Goal: Information Seeking & Learning: Learn about a topic

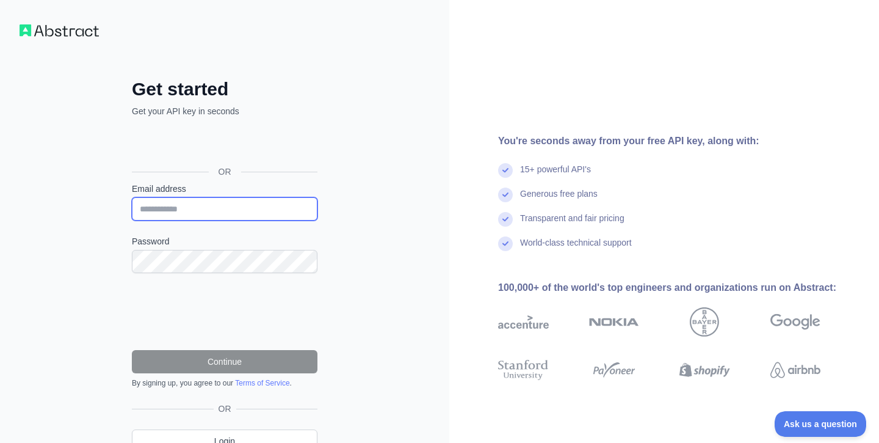
click at [196, 211] on input "Email address" at bounding box center [225, 208] width 186 height 23
type input "**********"
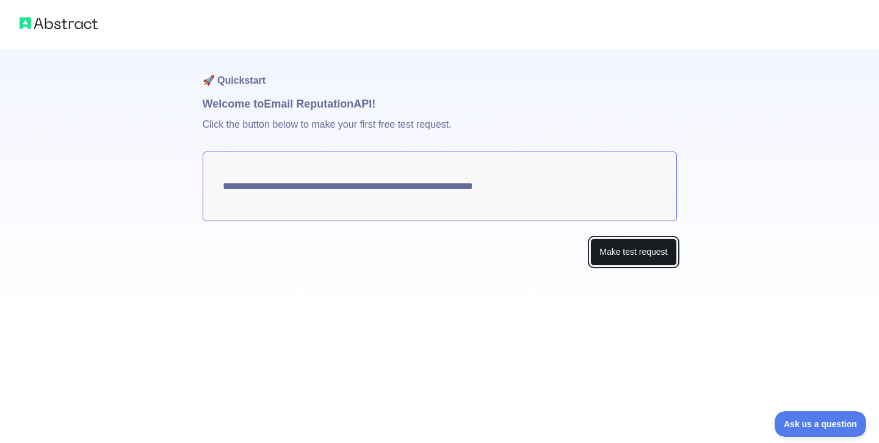
click at [640, 254] on button "Make test request" at bounding box center [633, 251] width 86 height 27
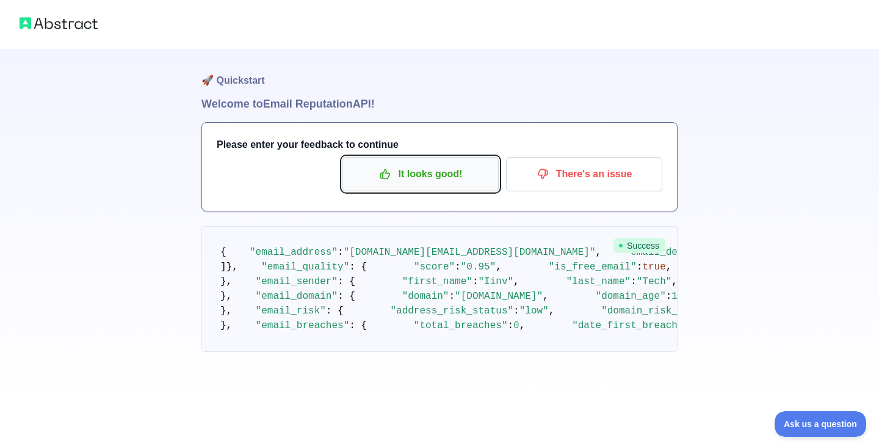
click at [467, 170] on p "It looks good!" at bounding box center [421, 174] width 138 height 21
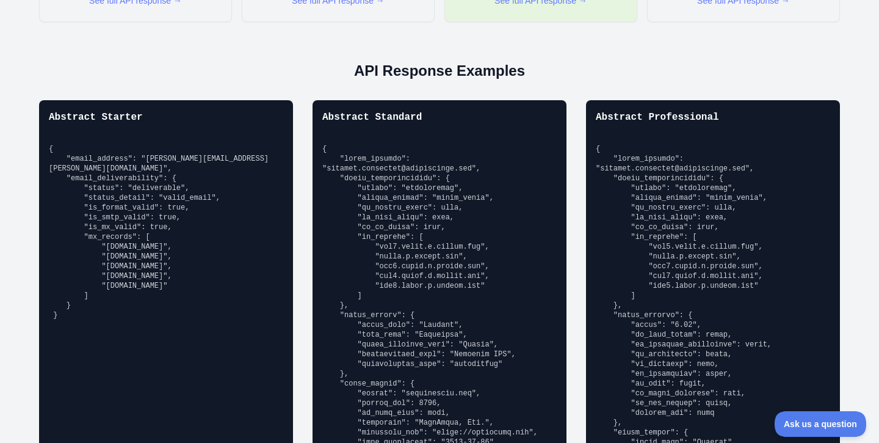
scroll to position [872, 0]
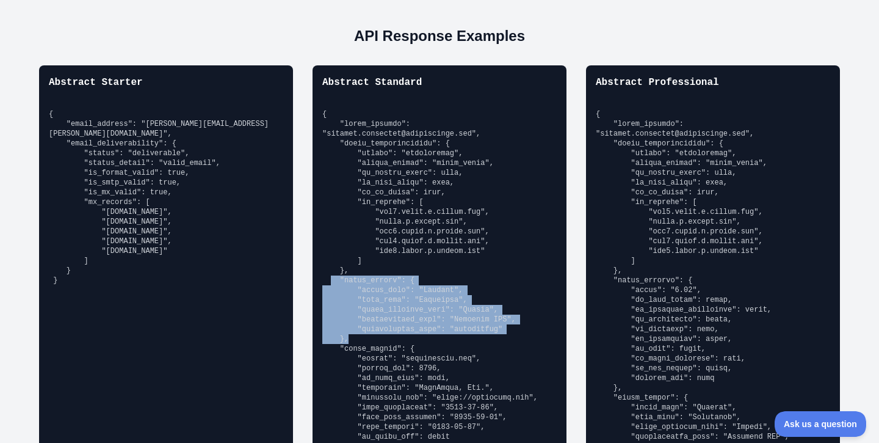
drag, startPoint x: 331, startPoint y: 279, endPoint x: 401, endPoint y: 336, distance: 90.7
click at [401, 336] on pre at bounding box center [439, 285] width 234 height 352
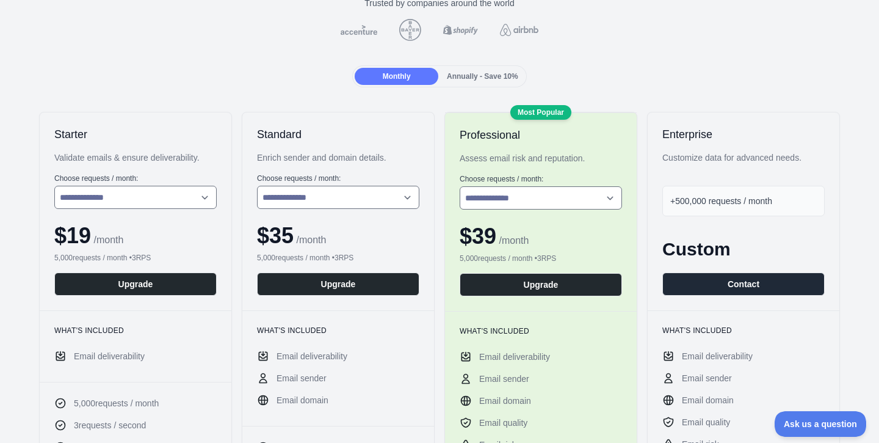
scroll to position [0, 0]
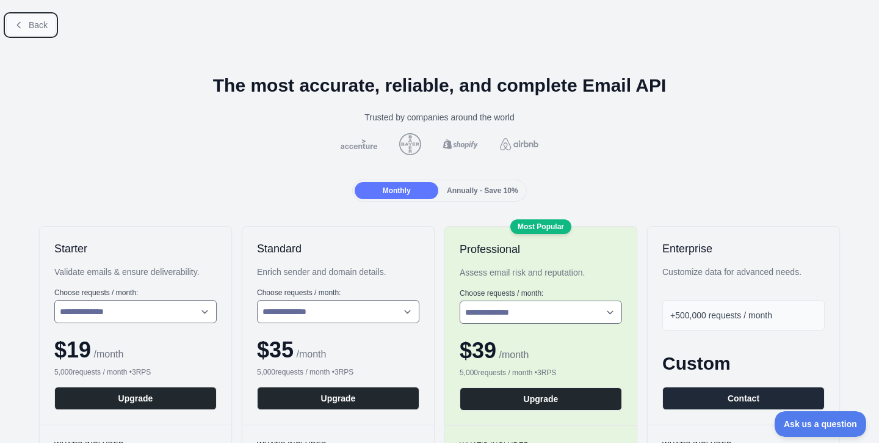
click at [31, 27] on span "Back" at bounding box center [38, 25] width 19 height 10
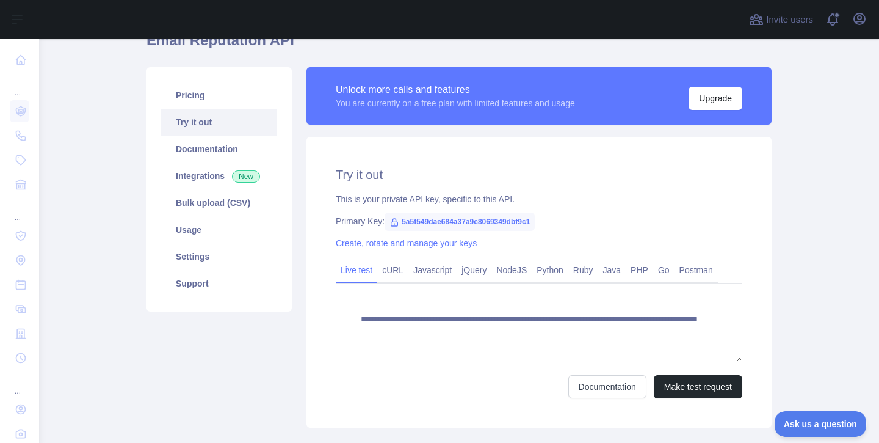
scroll to position [35, 0]
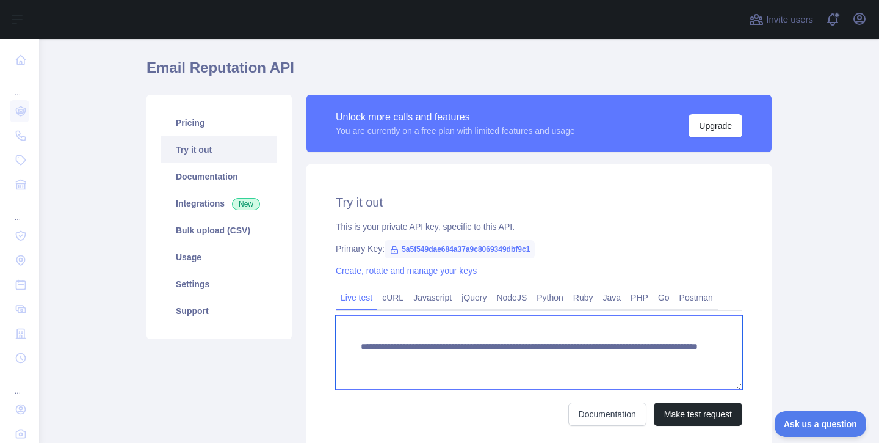
click at [413, 349] on textarea "**********" at bounding box center [539, 352] width 407 height 74
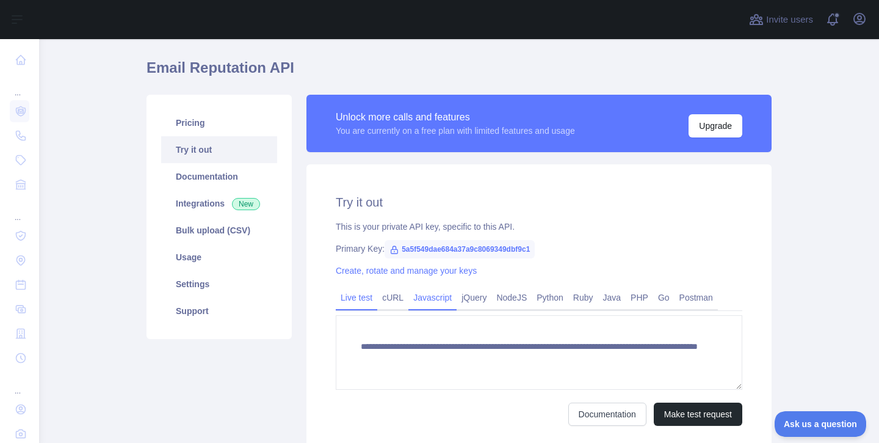
click at [434, 301] on link "Javascript" at bounding box center [432, 298] width 48 height 20
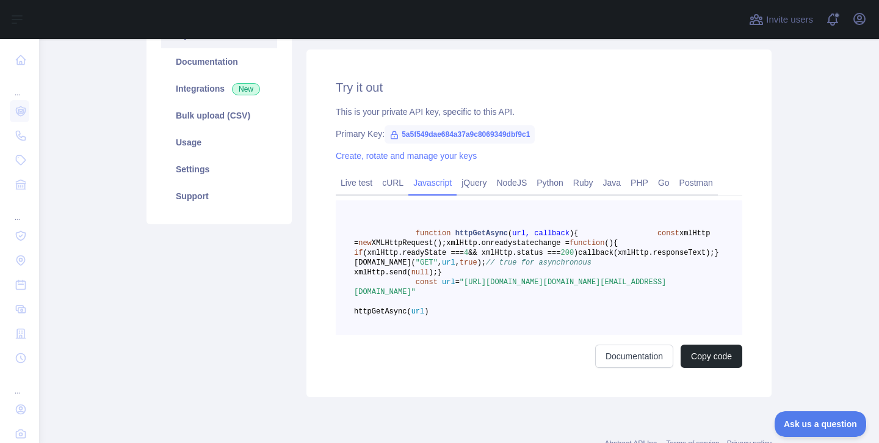
scroll to position [147, 0]
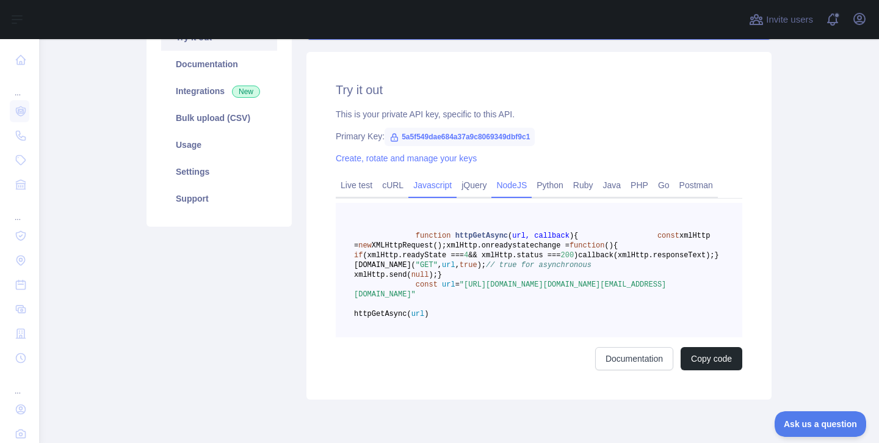
click at [514, 178] on link "NodeJS" at bounding box center [512, 185] width 40 height 20
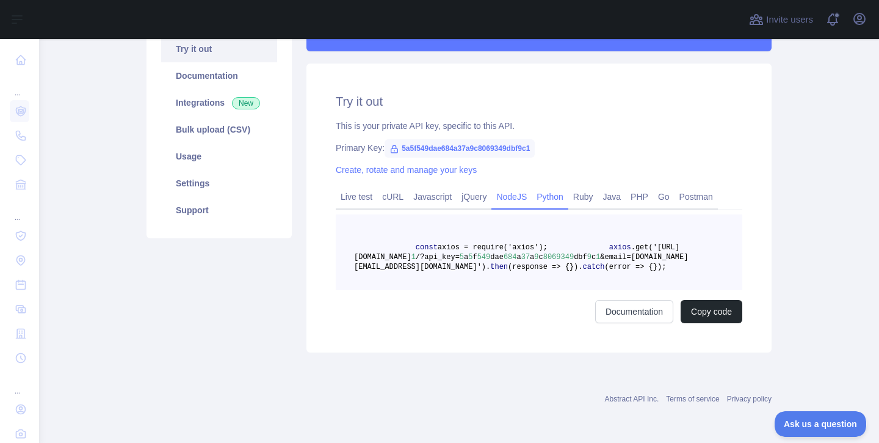
click at [568, 187] on link "Python" at bounding box center [550, 197] width 37 height 20
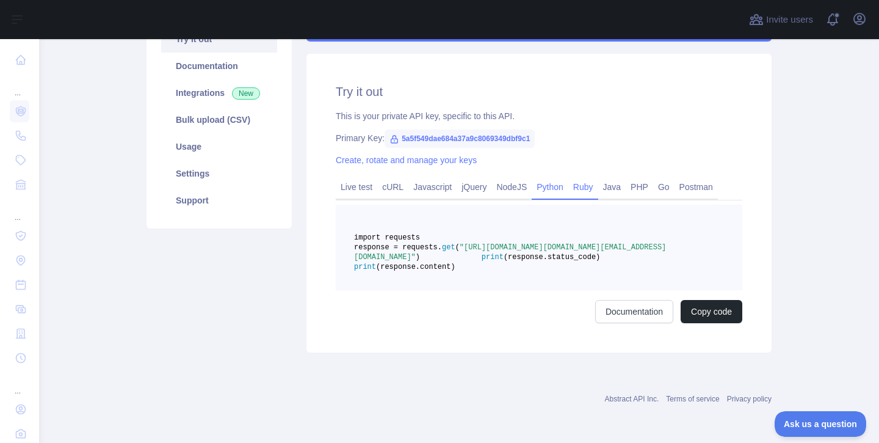
click at [598, 188] on link "Ruby" at bounding box center [583, 187] width 30 height 20
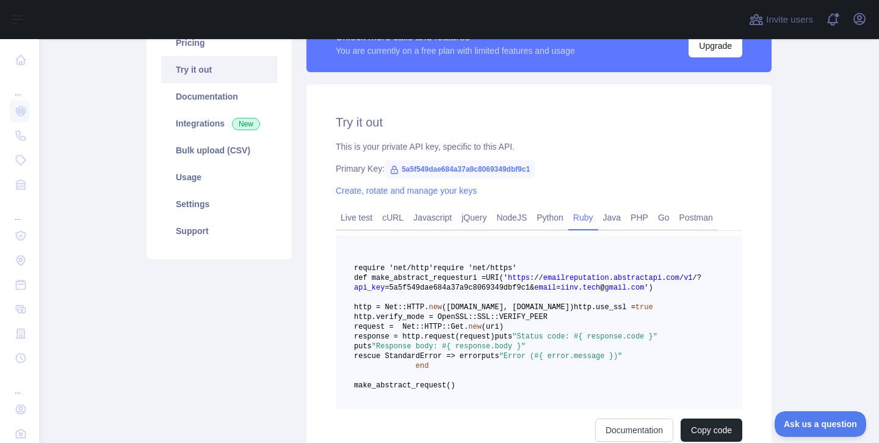
scroll to position [111, 0]
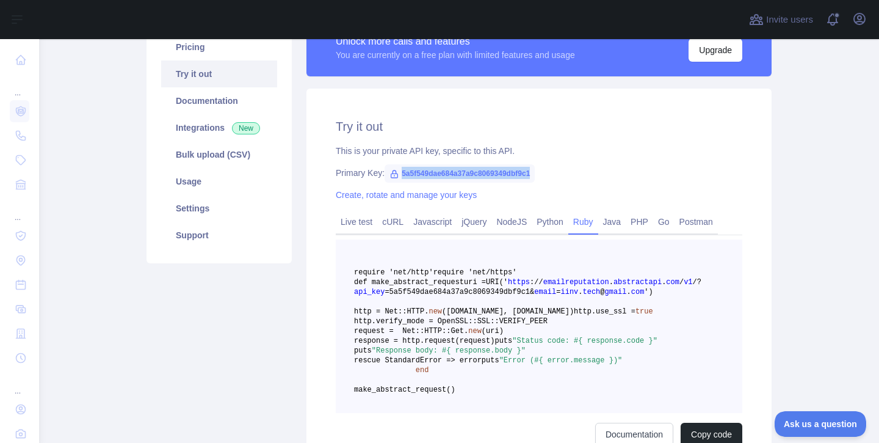
drag, startPoint x: 388, startPoint y: 173, endPoint x: 582, endPoint y: 174, distance: 194.8
click at [582, 174] on div "Primary Key: 5a5f549dae684a37a9c8069349dbf9c1" at bounding box center [539, 173] width 407 height 12
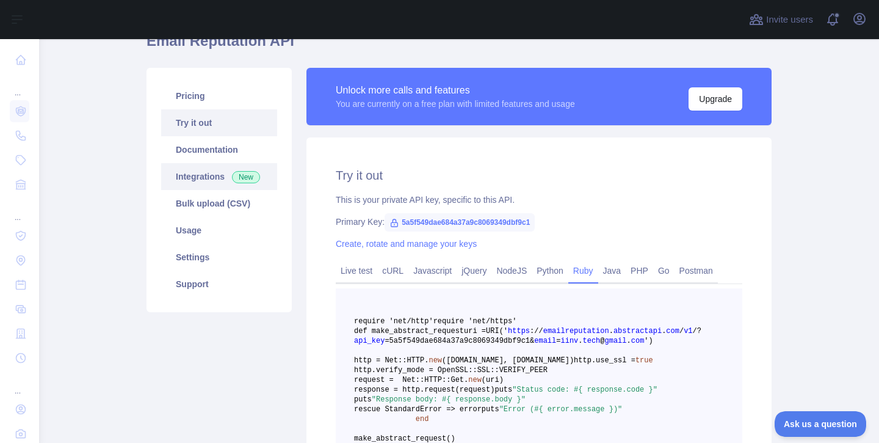
click at [212, 185] on link "Integrations New" at bounding box center [219, 176] width 116 height 27
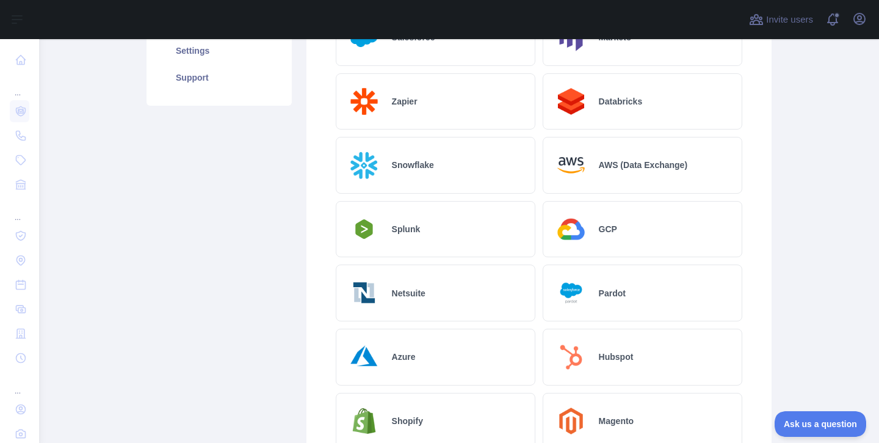
scroll to position [271, 0]
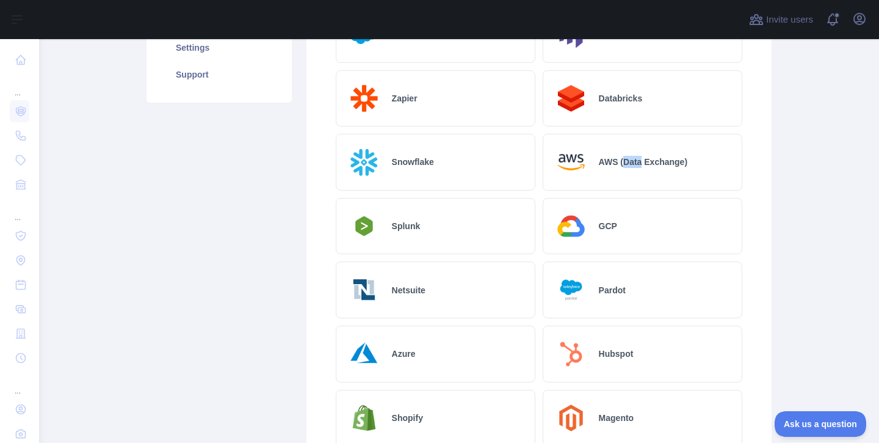
click at [575, 155] on img at bounding box center [571, 162] width 36 height 36
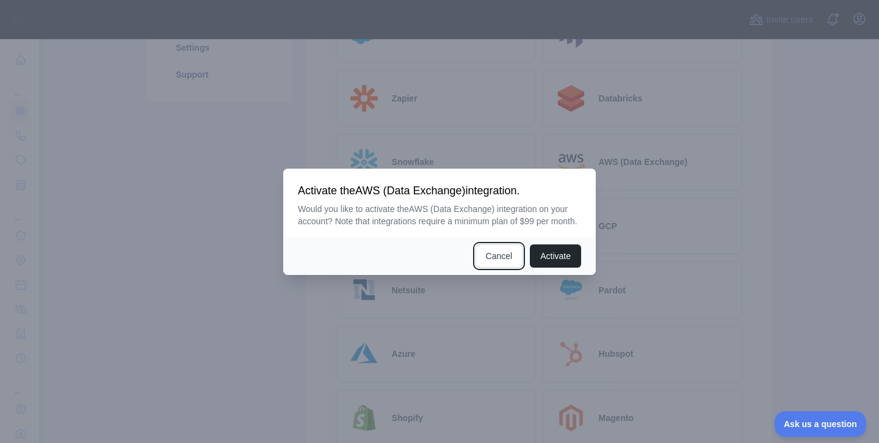
drag, startPoint x: 498, startPoint y: 254, endPoint x: 347, endPoint y: 225, distance: 153.5
click at [347, 234] on div "Activate the AWS (Data Exchange) integration. Would you like to activate the AW…" at bounding box center [439, 222] width 313 height 106
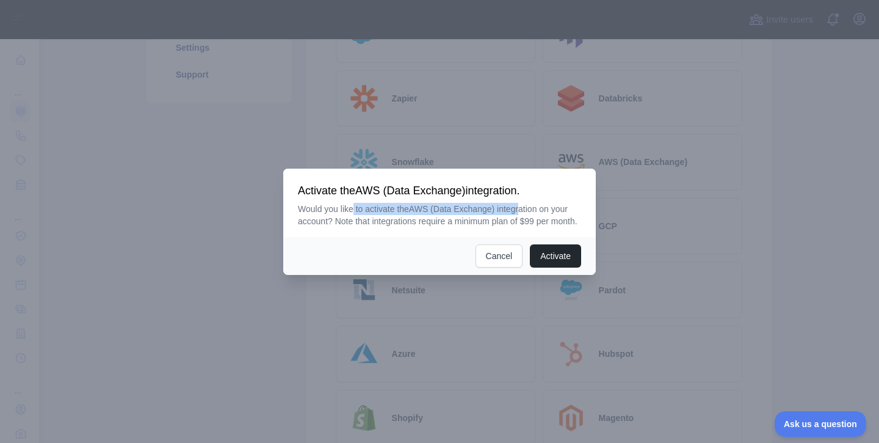
drag, startPoint x: 353, startPoint y: 199, endPoint x: 529, endPoint y: 202, distance: 175.9
click at [529, 203] on p "Would you like to activate the AWS (Data Exchange) integration on your account?…" at bounding box center [439, 215] width 283 height 24
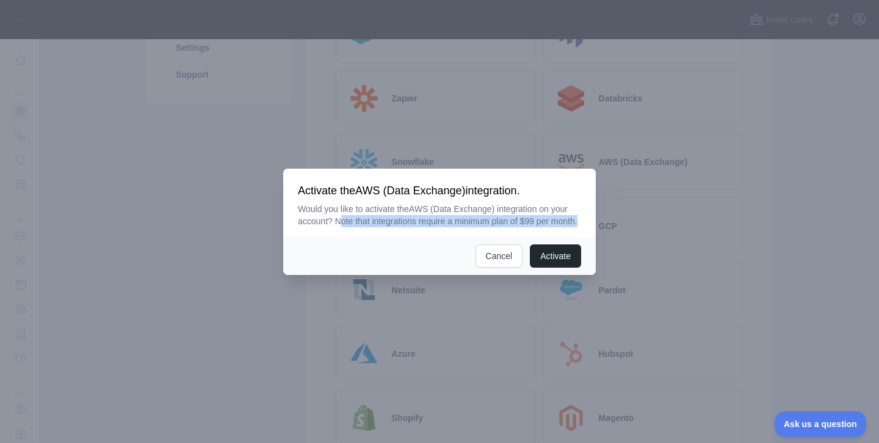
drag, startPoint x: 343, startPoint y: 210, endPoint x: 482, endPoint y: 228, distance: 140.9
click at [482, 227] on p "Would you like to activate the AWS (Data Exchange) integration on your account?…" at bounding box center [439, 215] width 283 height 24
click at [400, 209] on p "Would you like to activate the AWS (Data Exchange) integration on your account?…" at bounding box center [439, 215] width 283 height 24
drag, startPoint x: 465, startPoint y: 219, endPoint x: 568, endPoint y: 219, distance: 103.2
click at [568, 219] on p "Would you like to activate the AWS (Data Exchange) integration on your account?…" at bounding box center [439, 215] width 283 height 24
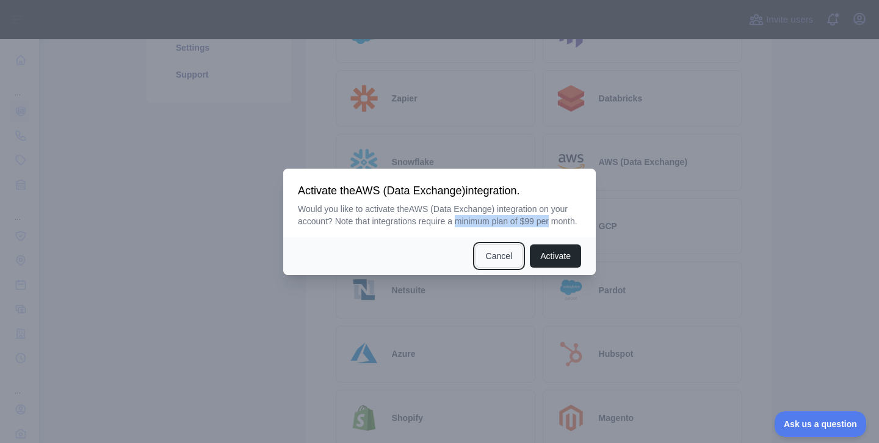
click at [488, 264] on button "Cancel" at bounding box center [500, 255] width 48 height 23
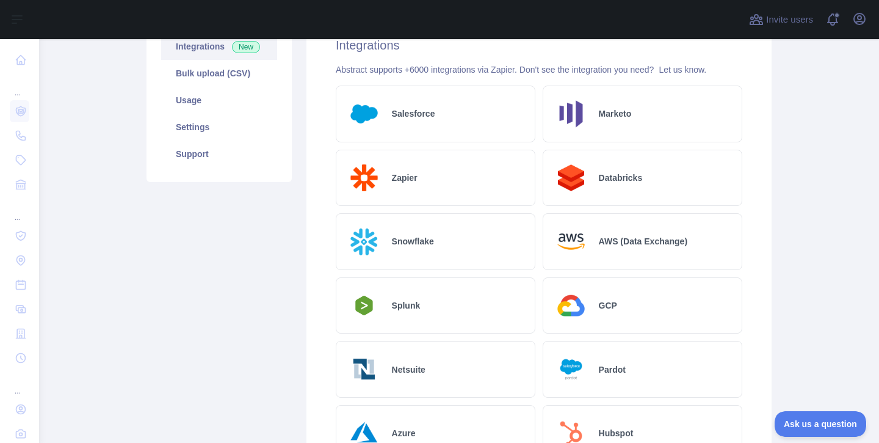
scroll to position [193, 0]
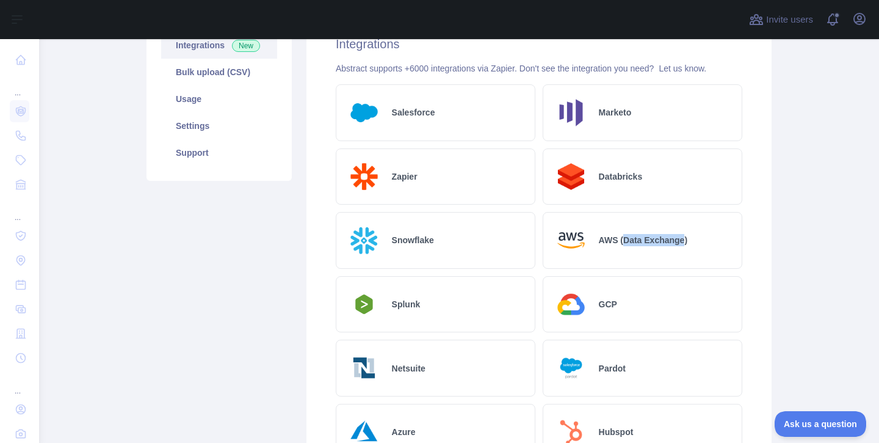
drag, startPoint x: 625, startPoint y: 240, endPoint x: 686, endPoint y: 240, distance: 61.1
click at [686, 240] on h2 "AWS (Data Exchange)" at bounding box center [643, 240] width 89 height 12
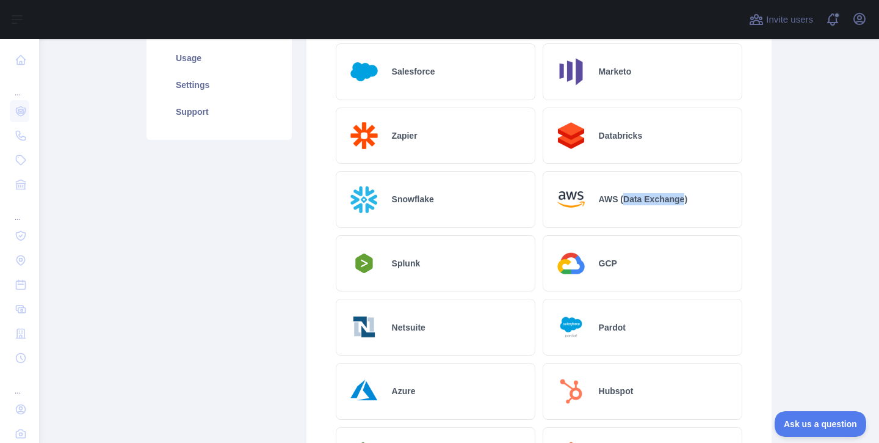
scroll to position [240, 0]
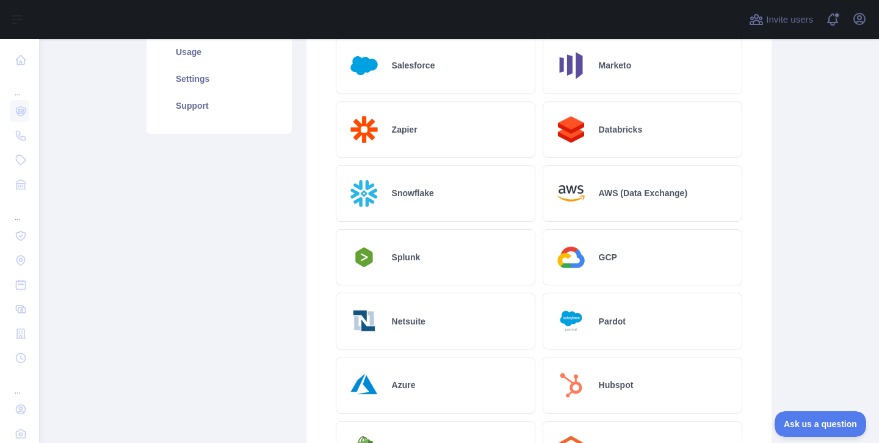
click at [391, 198] on div "Snowflake" at bounding box center [436, 193] width 200 height 57
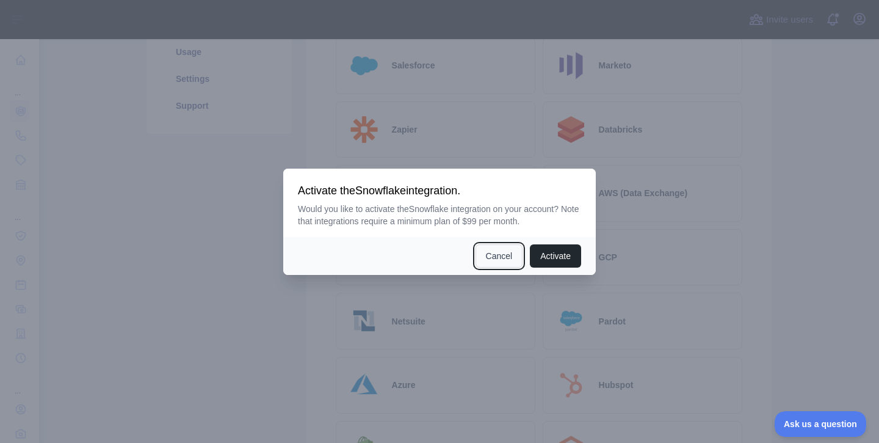
click at [487, 258] on button "Cancel" at bounding box center [500, 255] width 48 height 23
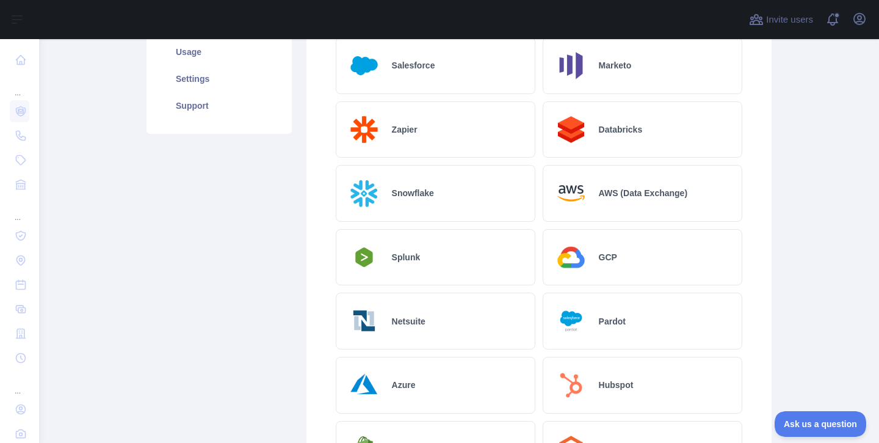
click at [396, 136] on div "Zapier" at bounding box center [436, 129] width 200 height 57
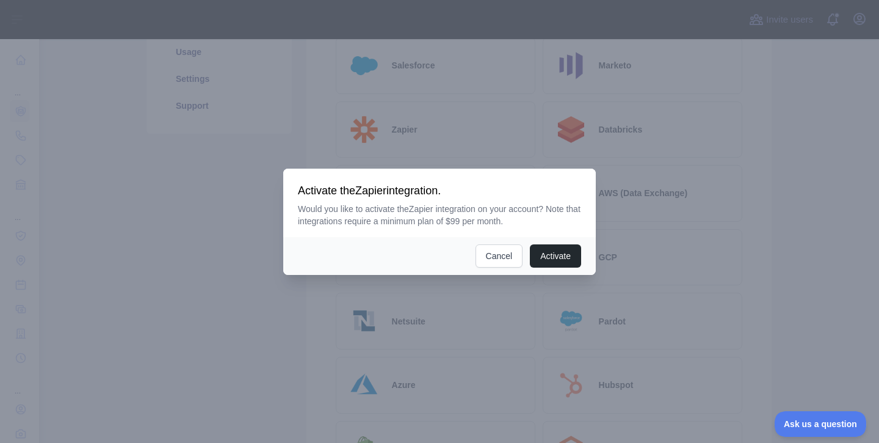
click at [491, 332] on div at bounding box center [439, 221] width 879 height 443
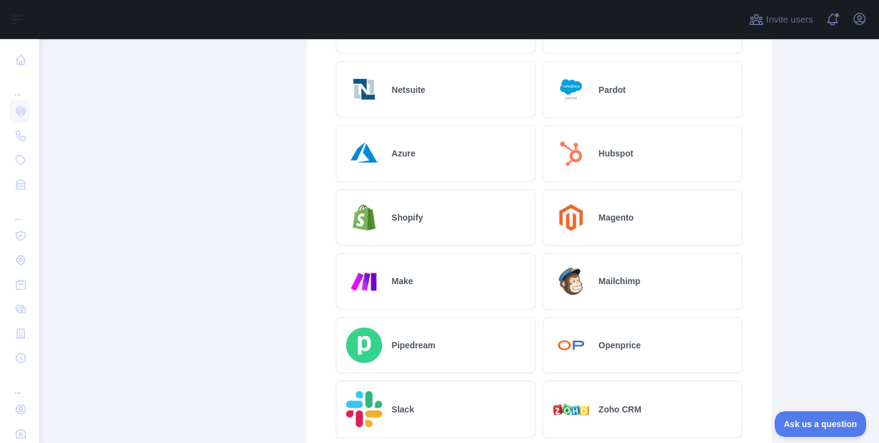
scroll to position [658, 0]
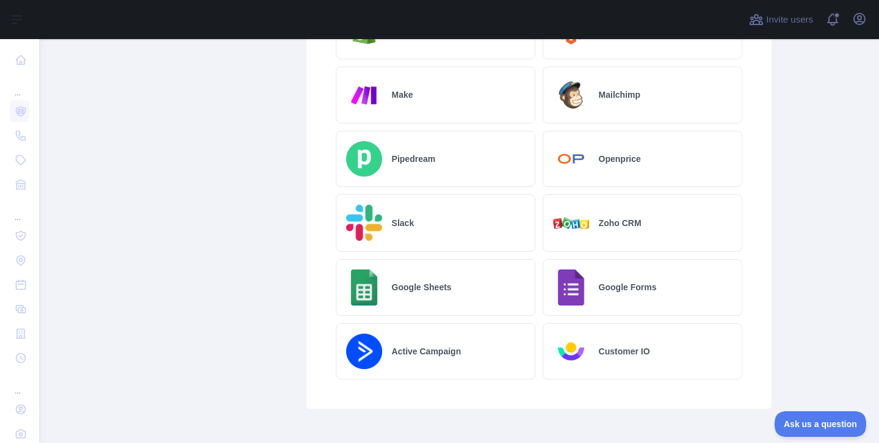
click at [394, 84] on div "Make" at bounding box center [436, 95] width 200 height 57
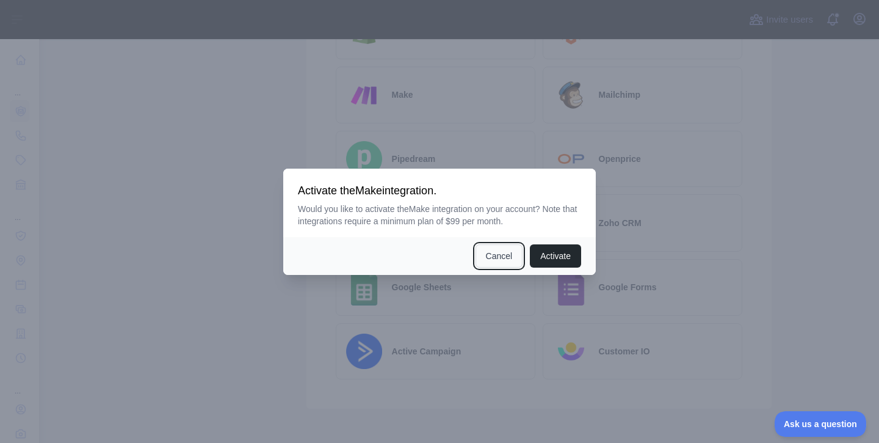
click at [498, 256] on button "Cancel" at bounding box center [500, 255] width 48 height 23
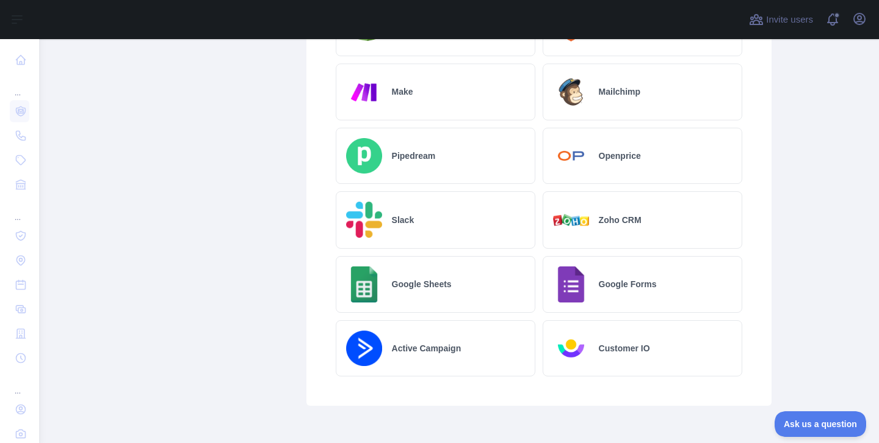
scroll to position [658, 0]
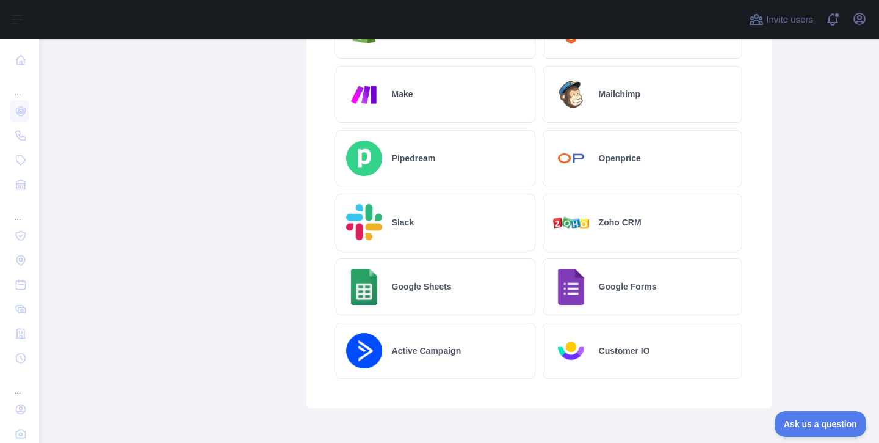
click at [398, 293] on div "Google Sheets" at bounding box center [436, 286] width 200 height 57
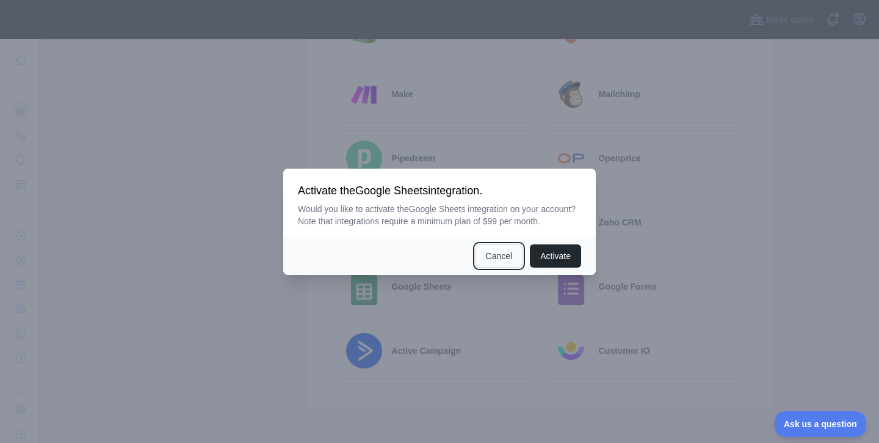
click at [479, 259] on button "Cancel" at bounding box center [500, 255] width 48 height 23
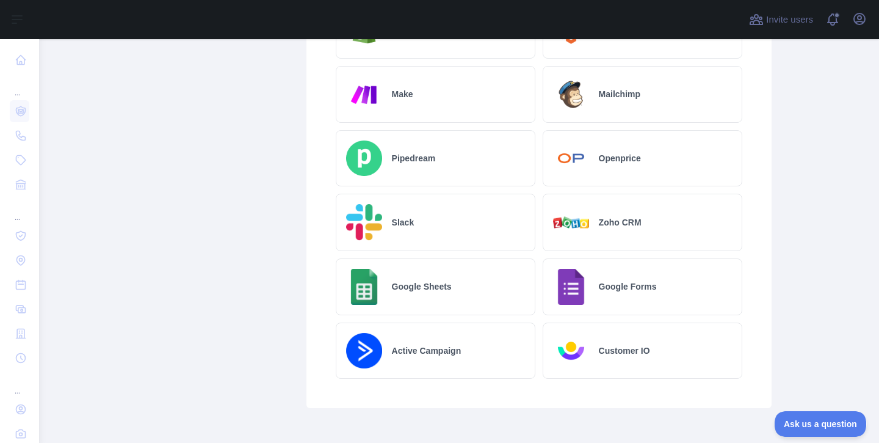
click at [368, 224] on img at bounding box center [364, 222] width 36 height 37
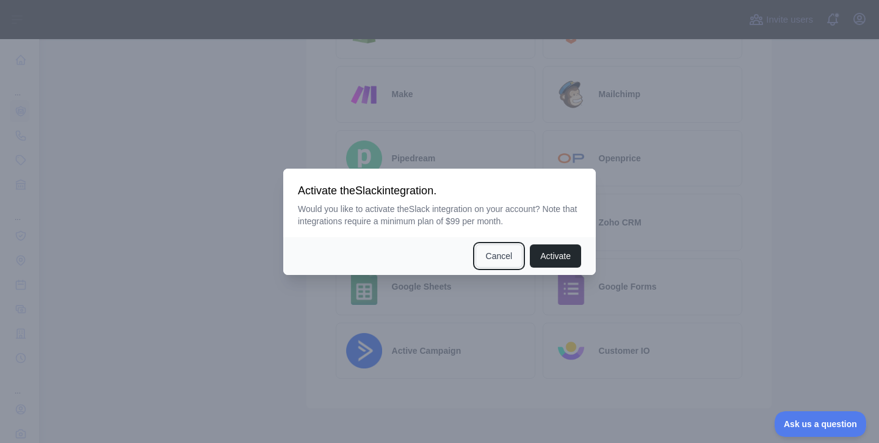
click at [484, 255] on button "Cancel" at bounding box center [500, 255] width 48 height 23
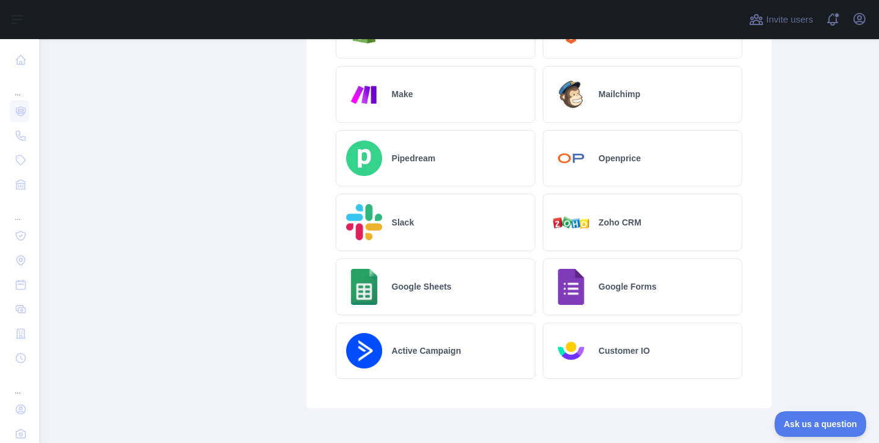
scroll to position [0, 0]
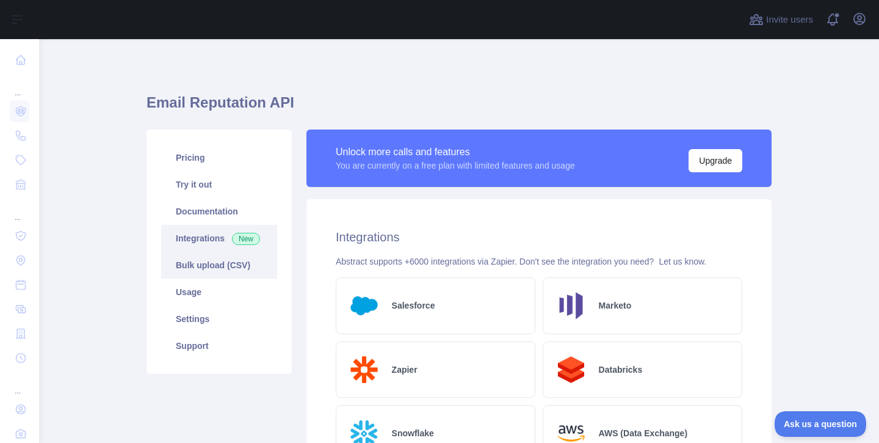
click at [245, 264] on link "Bulk upload (CSV)" at bounding box center [219, 265] width 116 height 27
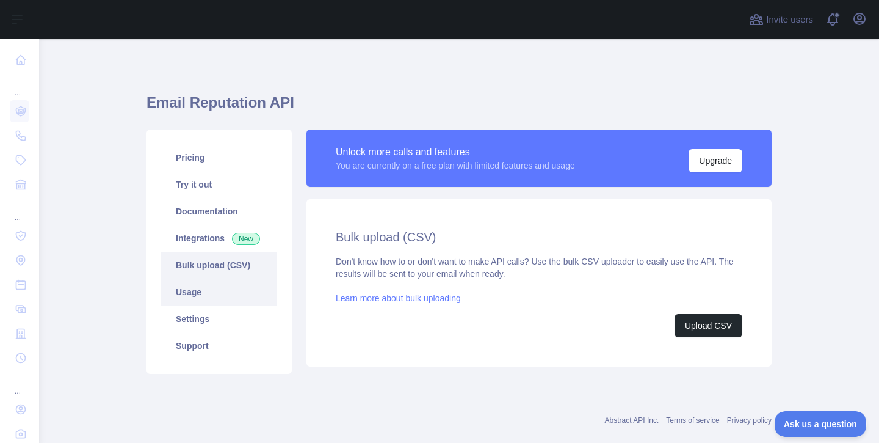
click at [225, 286] on link "Usage" at bounding box center [219, 291] width 116 height 27
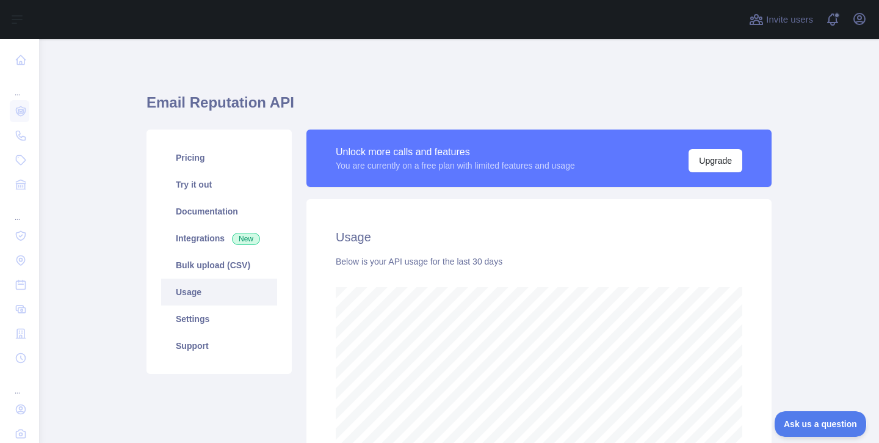
scroll to position [404, 840]
click at [229, 314] on link "Settings" at bounding box center [219, 318] width 116 height 27
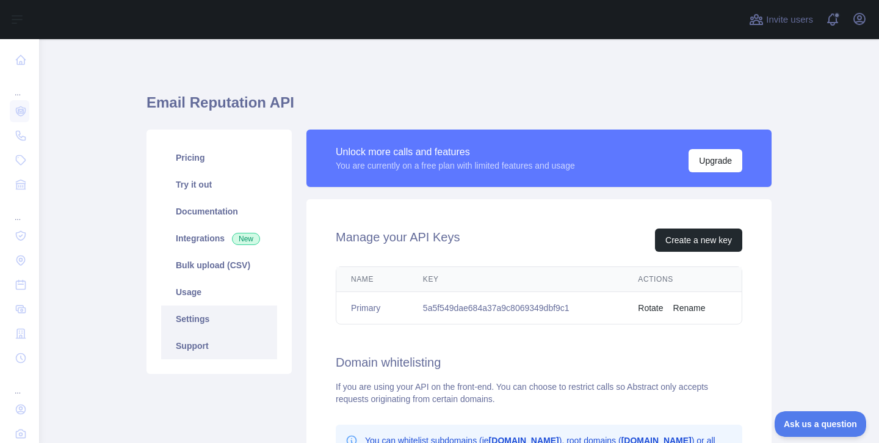
click at [230, 346] on link "Support" at bounding box center [219, 345] width 116 height 27
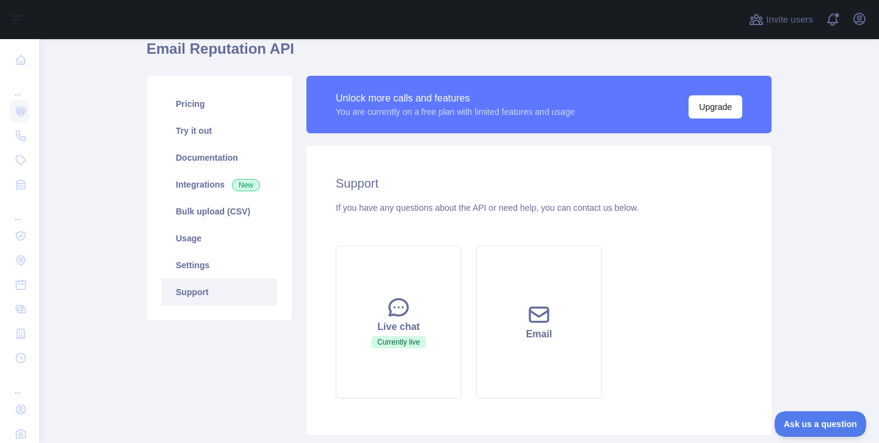
scroll to position [55, 0]
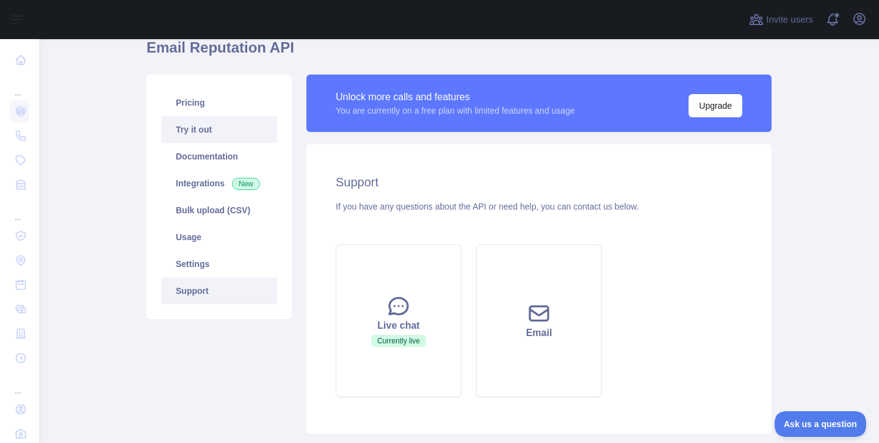
click at [230, 118] on link "Try it out" at bounding box center [219, 129] width 116 height 27
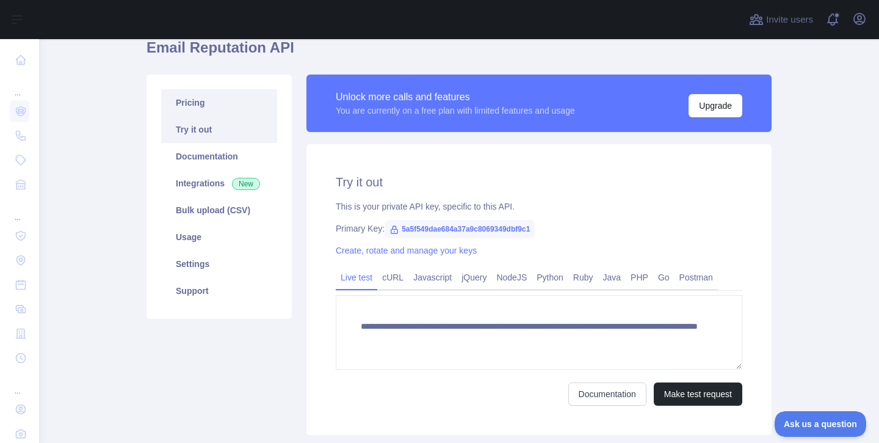
click at [229, 96] on link "Pricing" at bounding box center [219, 102] width 116 height 27
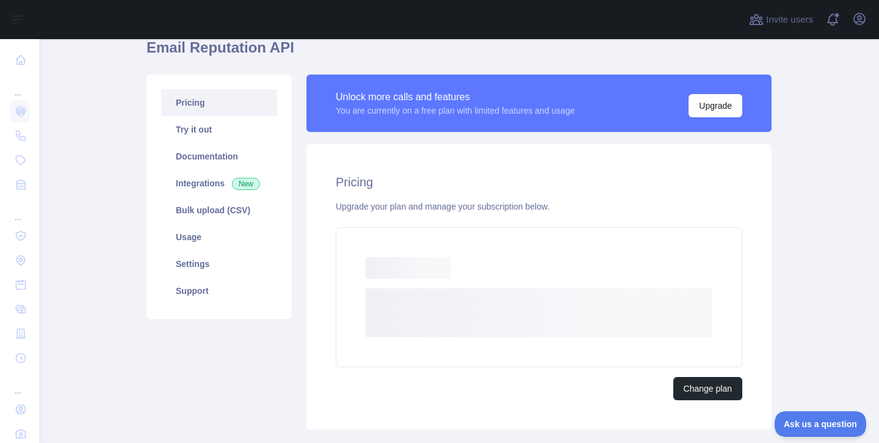
click at [232, 114] on link "Pricing" at bounding box center [219, 102] width 116 height 27
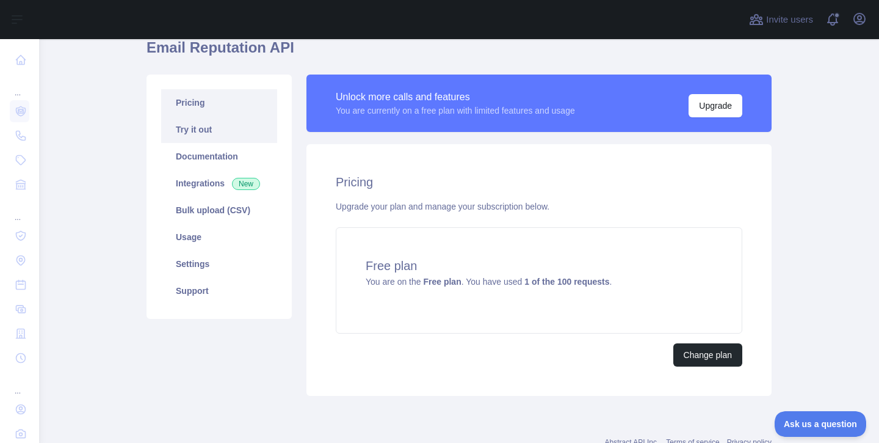
click at [233, 121] on link "Try it out" at bounding box center [219, 129] width 116 height 27
